Goal: Navigation & Orientation: Understand site structure

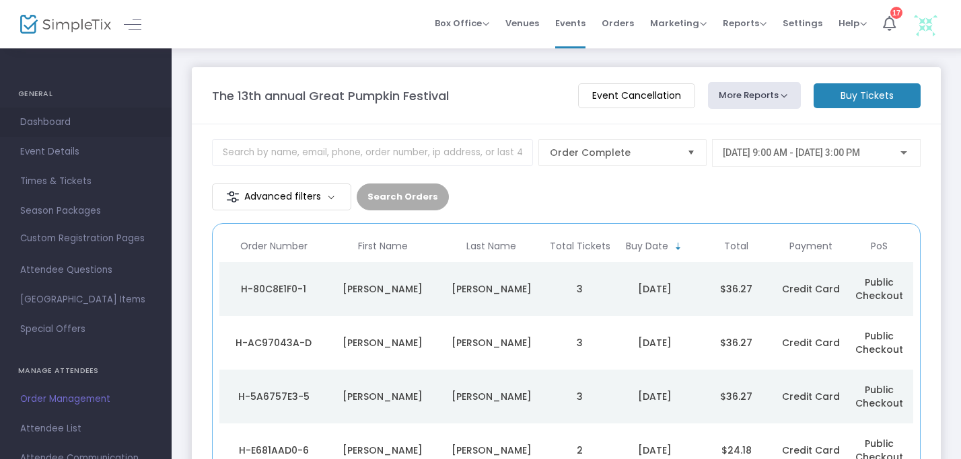
click at [62, 120] on span "Dashboard" at bounding box center [85, 122] width 131 height 17
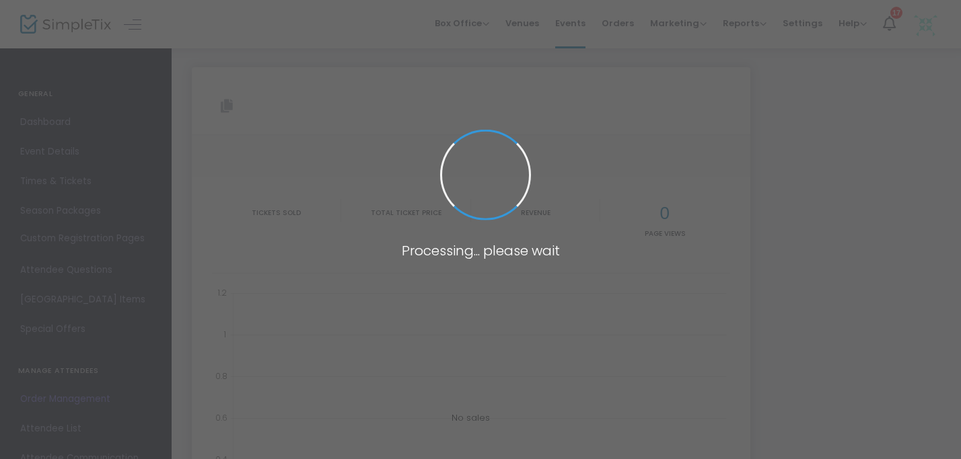
type input "https://www.simpletix.com/e/the-13th-annual-great-pumpkin-festival-tickets-2328…"
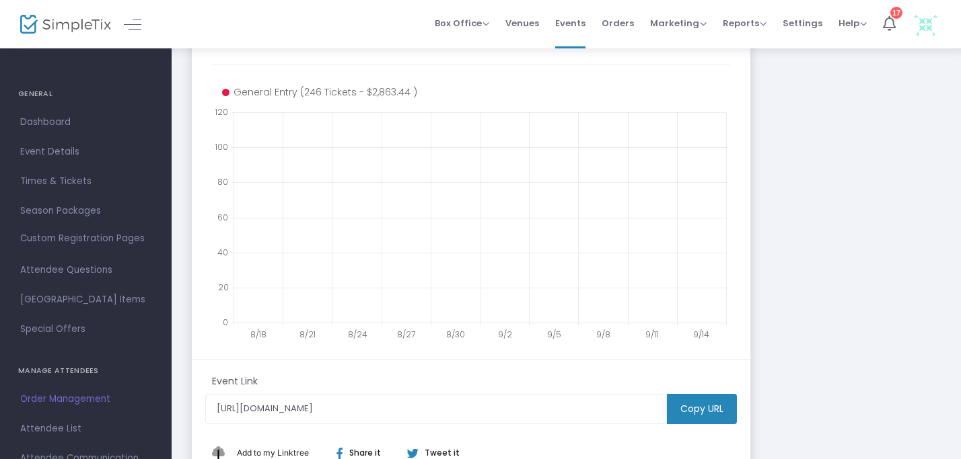
scroll to position [286, 0]
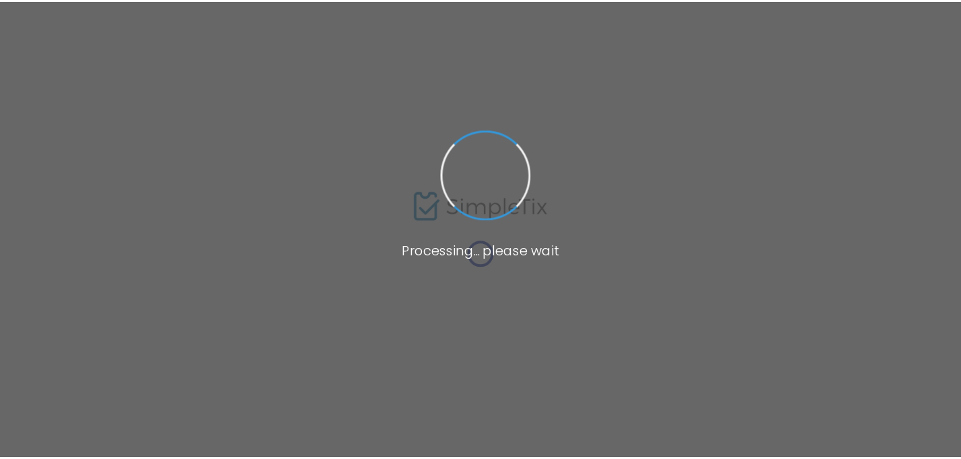
scroll to position [34, 0]
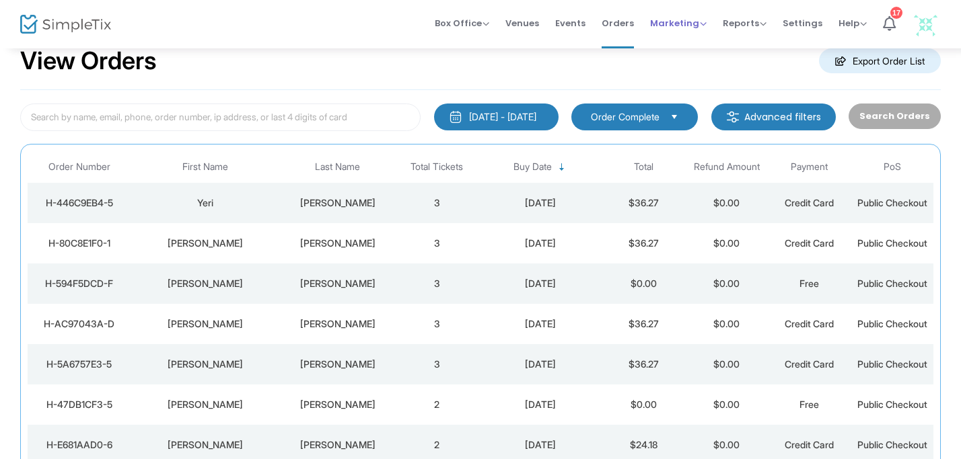
click at [673, 26] on span "Marketing" at bounding box center [678, 23] width 57 height 13
click at [616, 22] on span "Orders" at bounding box center [617, 23] width 32 height 34
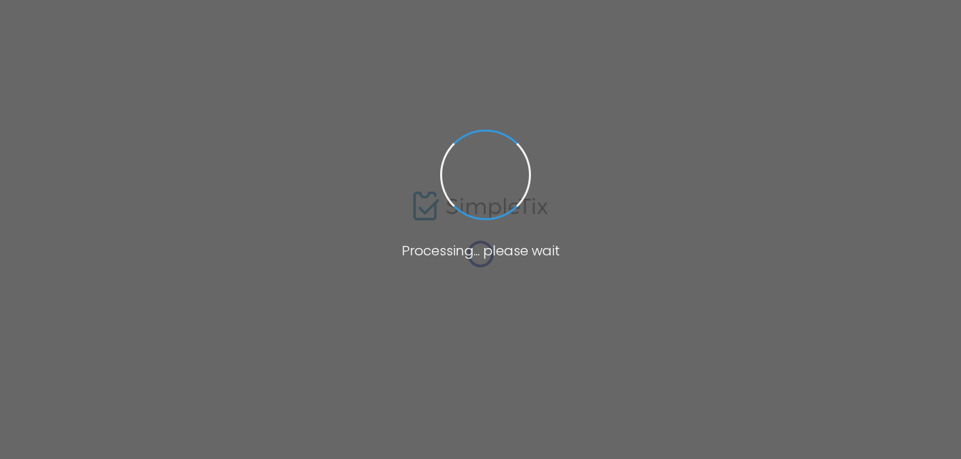
scroll to position [34, 0]
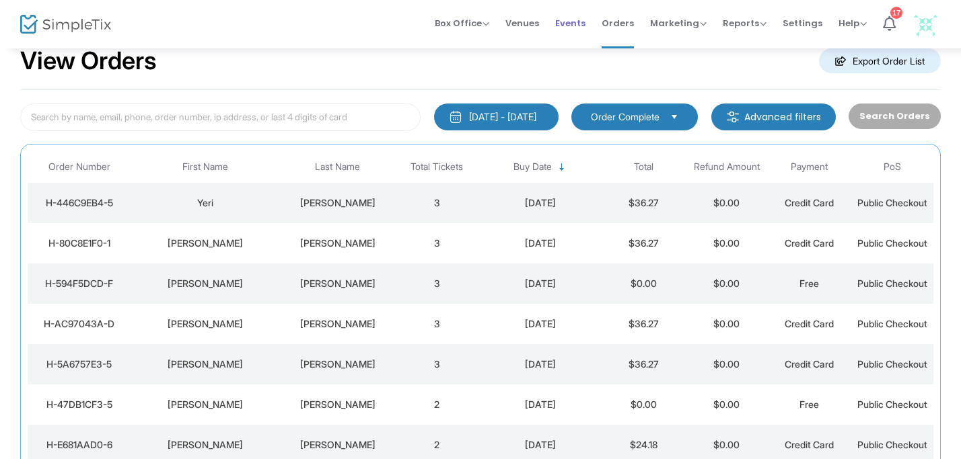
click at [565, 23] on span "Events" at bounding box center [570, 23] width 30 height 34
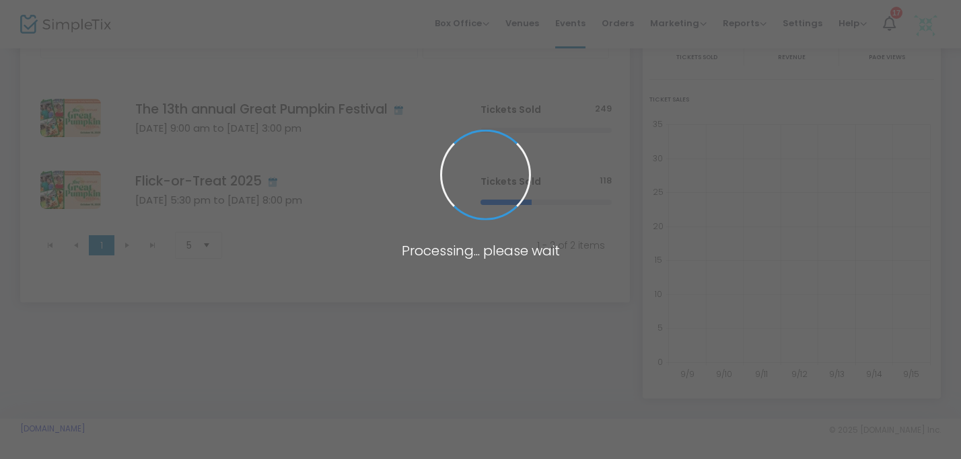
scroll to position [105, 0]
